Goal: Transaction & Acquisition: Download file/media

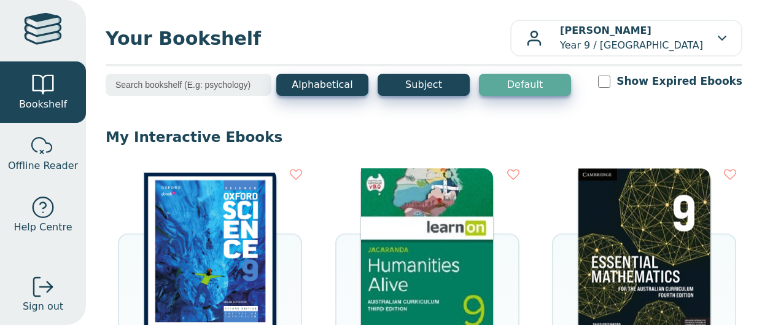
click at [385, 240] on img at bounding box center [427, 260] width 132 height 184
click at [439, 241] on img at bounding box center [427, 260] width 132 height 184
